Goal: Task Accomplishment & Management: Use online tool/utility

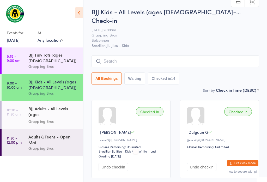
click at [46, 101] on div "BJJ Adults - All Levels (ages [DEMOGRAPHIC_DATA]+) Grappling Bros" at bounding box center [55, 115] width 55 height 28
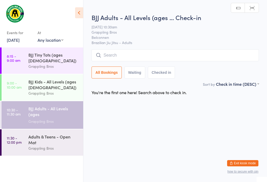
click at [205, 55] on input "search" at bounding box center [176, 55] width 168 height 12
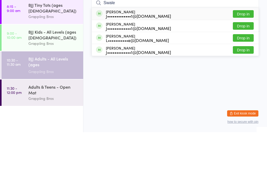
type input "Swale"
click at [244, 96] on button "Drop in" at bounding box center [243, 100] width 21 height 8
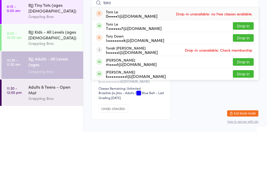
type input "toro"
click at [246, 72] on button "Drop in" at bounding box center [243, 76] width 21 height 8
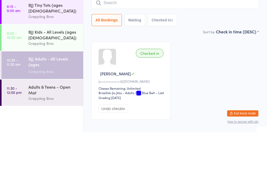
scroll to position [27, 0]
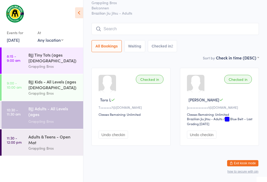
click at [136, 26] on input "search" at bounding box center [176, 29] width 168 height 12
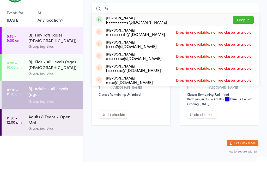
type input "Pier"
click at [246, 36] on button "Drop in" at bounding box center [243, 40] width 21 height 8
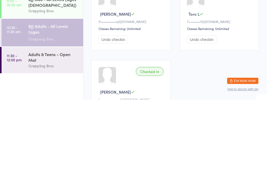
click at [51, 106] on div "BJJ Adults - All Levels (ages [DEMOGRAPHIC_DATA]+)" at bounding box center [53, 112] width 50 height 13
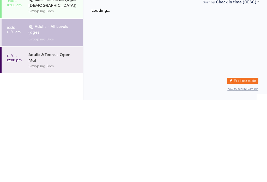
scroll to position [0, 0]
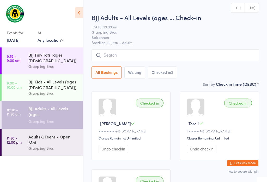
click at [174, 54] on input "search" at bounding box center [176, 55] width 168 height 12
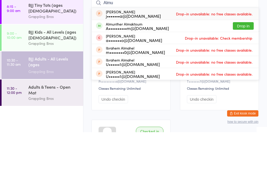
type input "Almu"
click at [172, 70] on div "Almunther Almaktoum A••••••••••m@[DOMAIN_NAME] Drop in" at bounding box center [175, 76] width 167 height 12
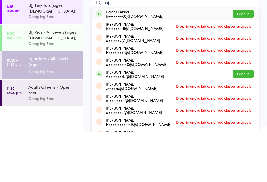
type input "haj"
click at [168, 58] on div "Hajar El Alami h••••••••3@[DOMAIN_NAME] Drop in" at bounding box center [175, 64] width 167 height 12
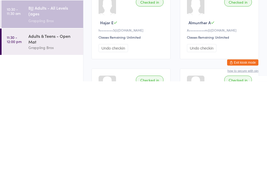
click at [62, 134] on div "Adults & Teens - Open Mat" at bounding box center [53, 139] width 50 height 11
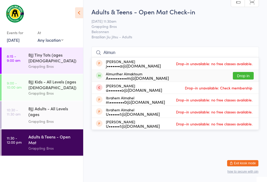
type input "Almun"
click at [179, 78] on div "Almunther Almaktoum A••••••••••m@[DOMAIN_NAME] Drop in" at bounding box center [175, 76] width 167 height 12
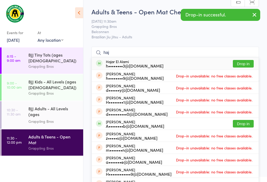
type input "haj"
click at [170, 59] on div "Hajar El Alami h••••••••3@[DOMAIN_NAME] Drop in" at bounding box center [175, 64] width 167 height 12
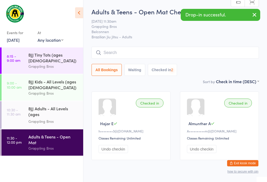
click at [65, 74] on div "BJJ Kids - All Levels (ages [DEMOGRAPHIC_DATA]) Grappling Bros" at bounding box center [55, 87] width 55 height 26
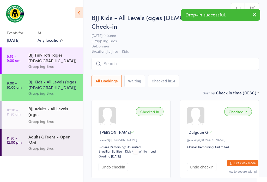
click at [63, 108] on div "BJJ Adults - All Levels (ages [DEMOGRAPHIC_DATA]+)" at bounding box center [53, 112] width 50 height 13
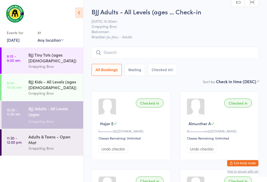
click at [122, 53] on input "search" at bounding box center [176, 53] width 168 height 12
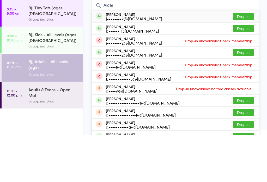
type input "Alder"
click at [245, 96] on button "Drop in" at bounding box center [243, 100] width 21 height 8
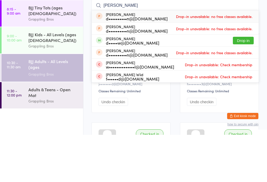
type input "[PERSON_NAME]"
click at [243, 84] on button "Drop in" at bounding box center [243, 88] width 21 height 8
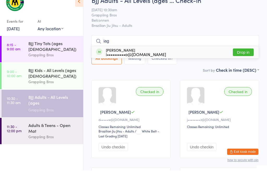
type input "iag"
click at [240, 60] on button "Drop in" at bounding box center [243, 64] width 21 height 8
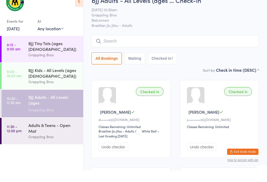
scroll to position [11, 0]
